Goal: Information Seeking & Learning: Learn about a topic

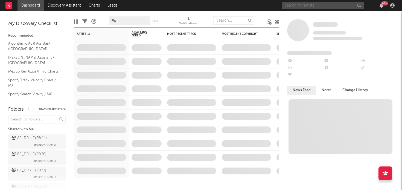
click at [289, 8] on input "text" at bounding box center [322, 5] width 82 height 7
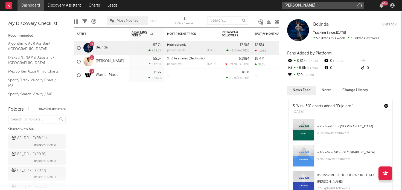
click at [313, 4] on input "[PERSON_NAME]" at bounding box center [322, 5] width 82 height 7
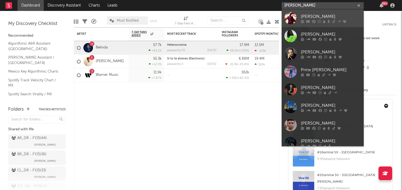
type input "[PERSON_NAME]"
click at [290, 19] on div at bounding box center [290, 18] width 12 height 12
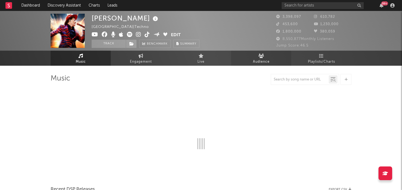
click at [258, 59] on span "Audience" at bounding box center [261, 61] width 17 height 7
